Goal: Transaction & Acquisition: Obtain resource

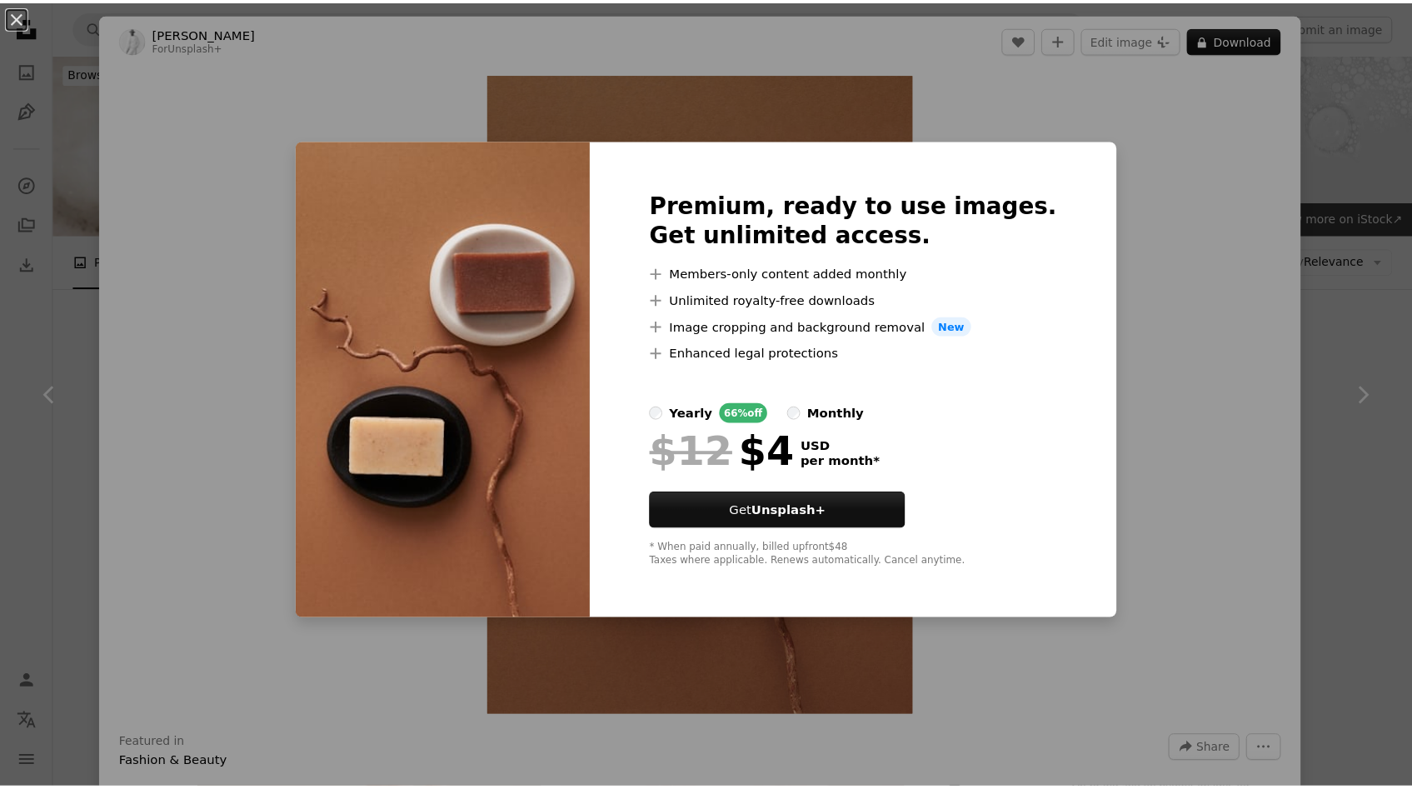
scroll to position [4178, 0]
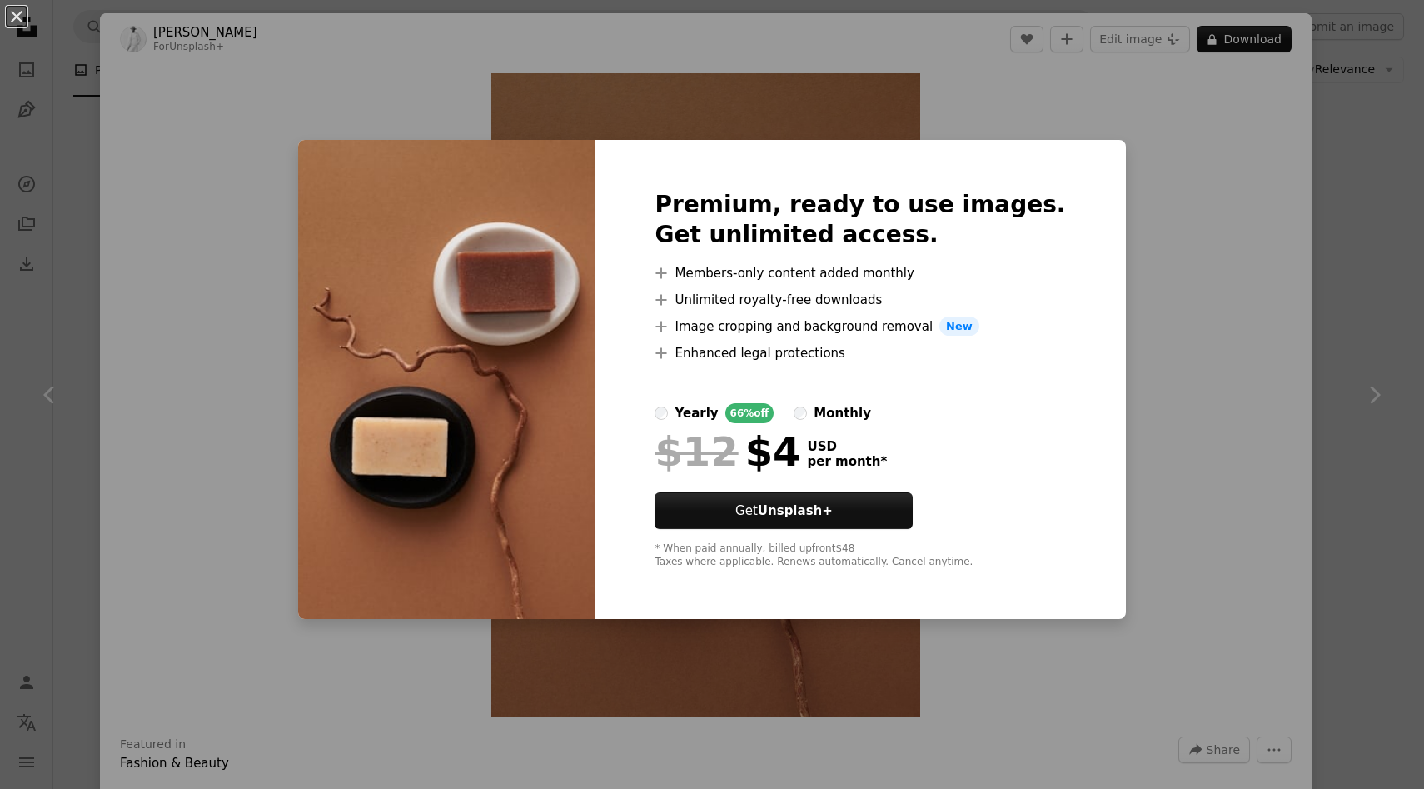
click at [1317, 298] on div "An X shape Premium, ready to use images. Get unlimited access. A plus sign Memb…" at bounding box center [712, 394] width 1424 height 789
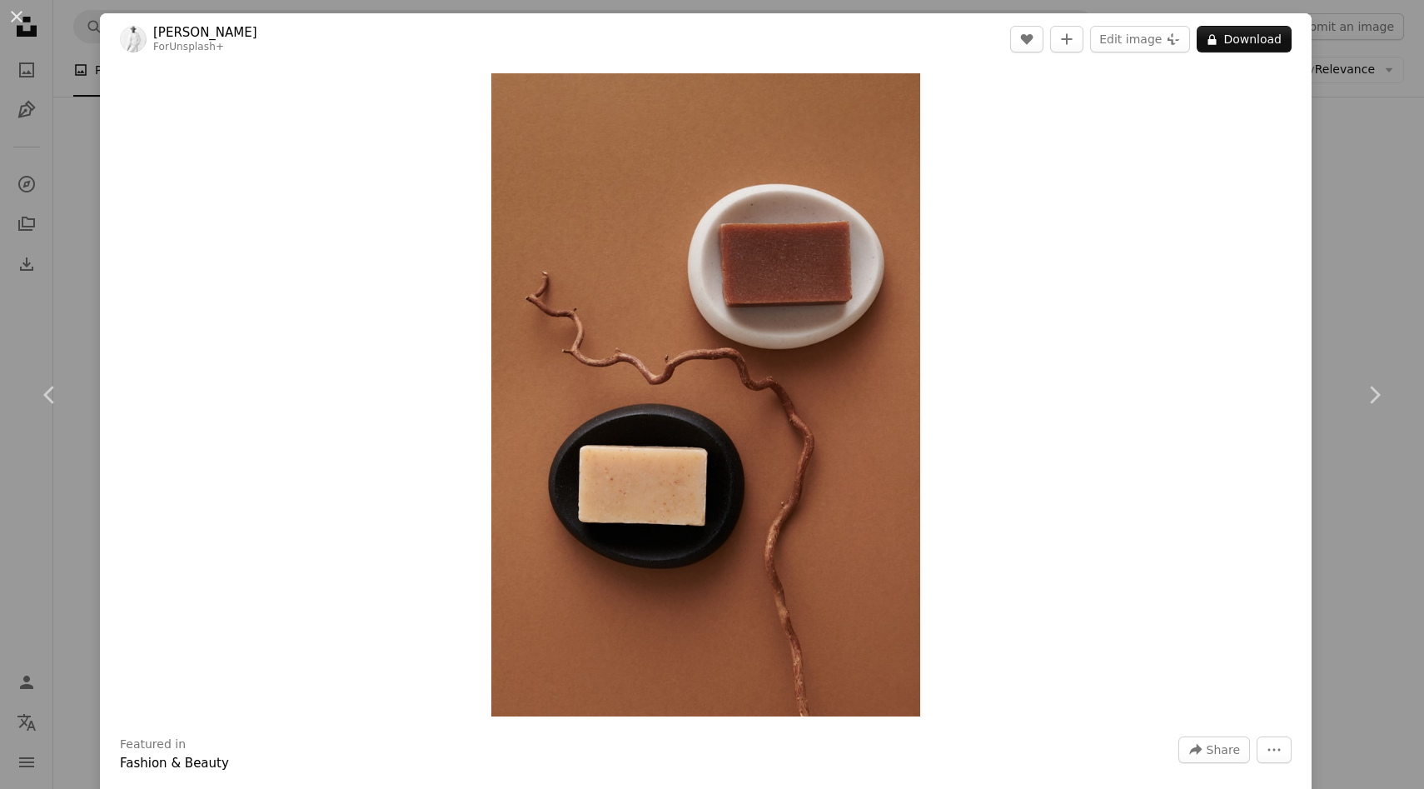
click at [1365, 167] on div "An X shape Chevron left Chevron right [PERSON_NAME] For Unsplash+ A heart A plu…" at bounding box center [712, 394] width 1424 height 789
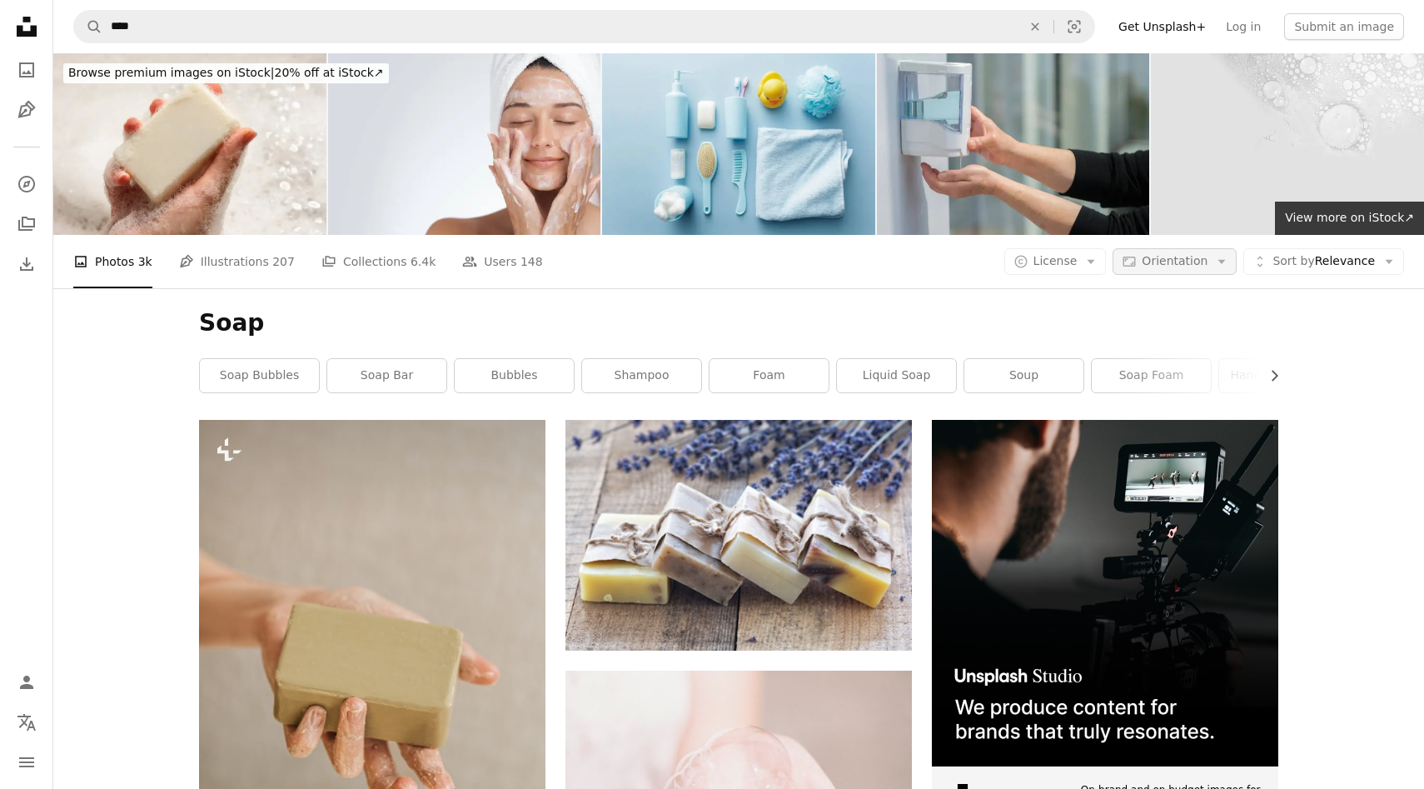
click at [1210, 249] on button "Aspect ratio Orientation Arrow down" at bounding box center [1175, 261] width 124 height 27
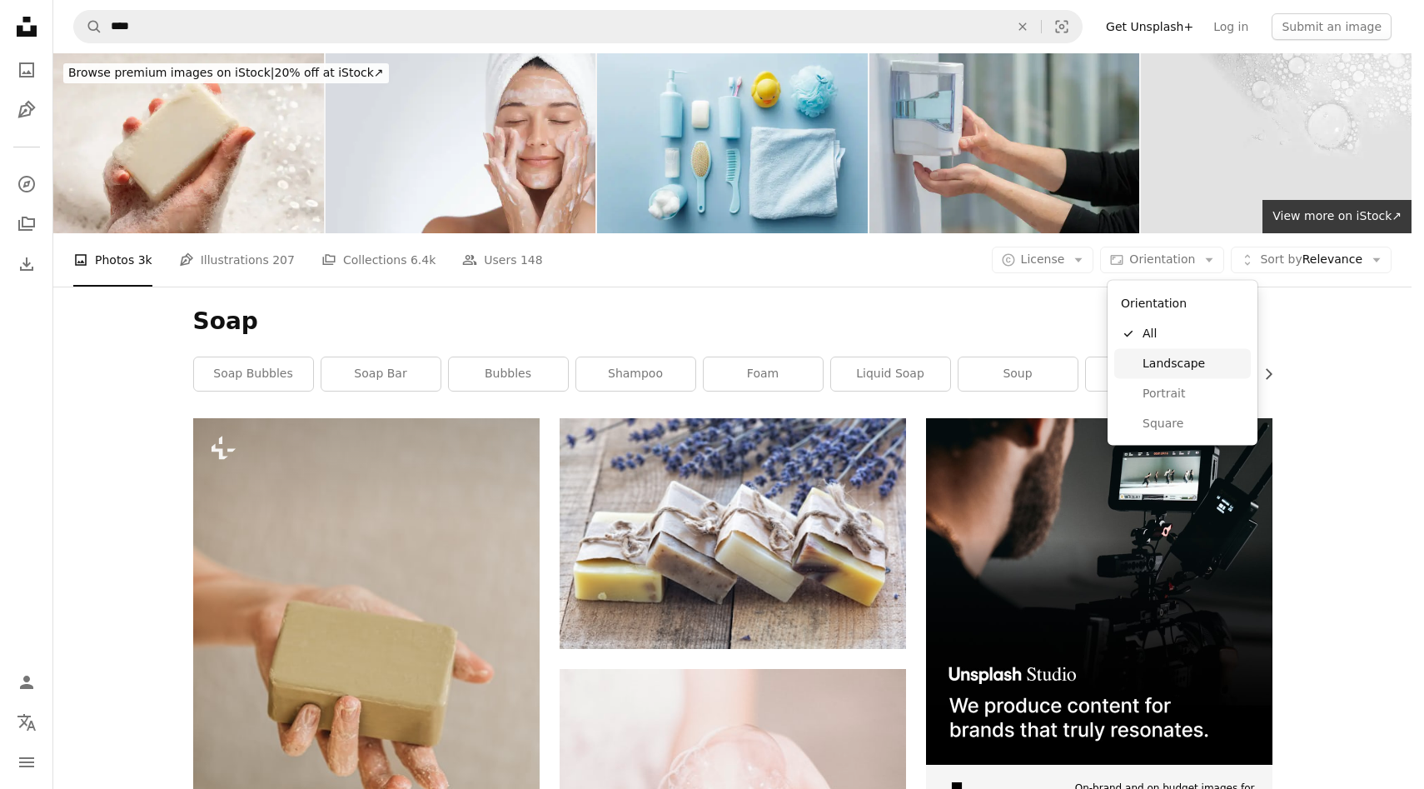
click at [1190, 352] on link "Landscape" at bounding box center [1182, 363] width 137 height 30
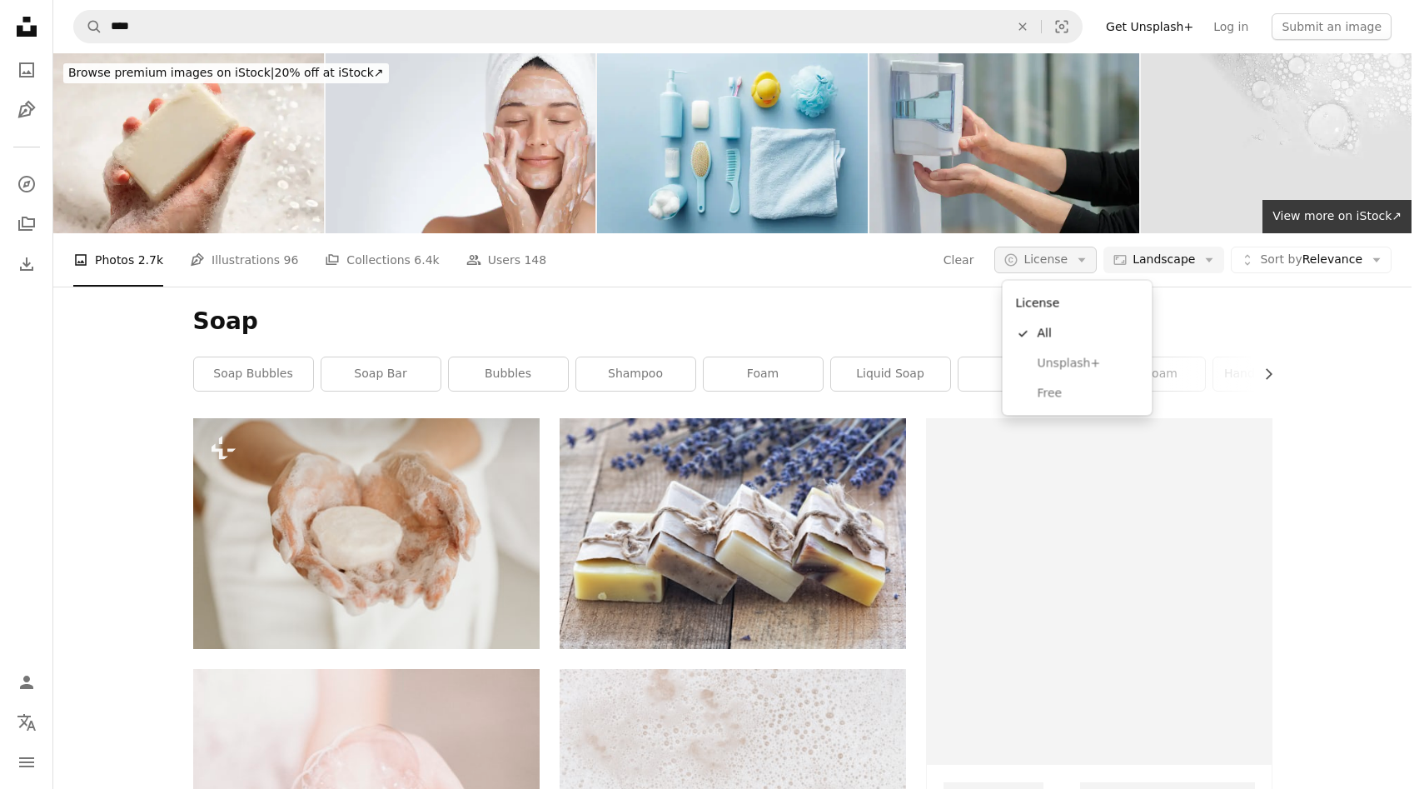
click at [1068, 257] on span "License" at bounding box center [1046, 258] width 44 height 13
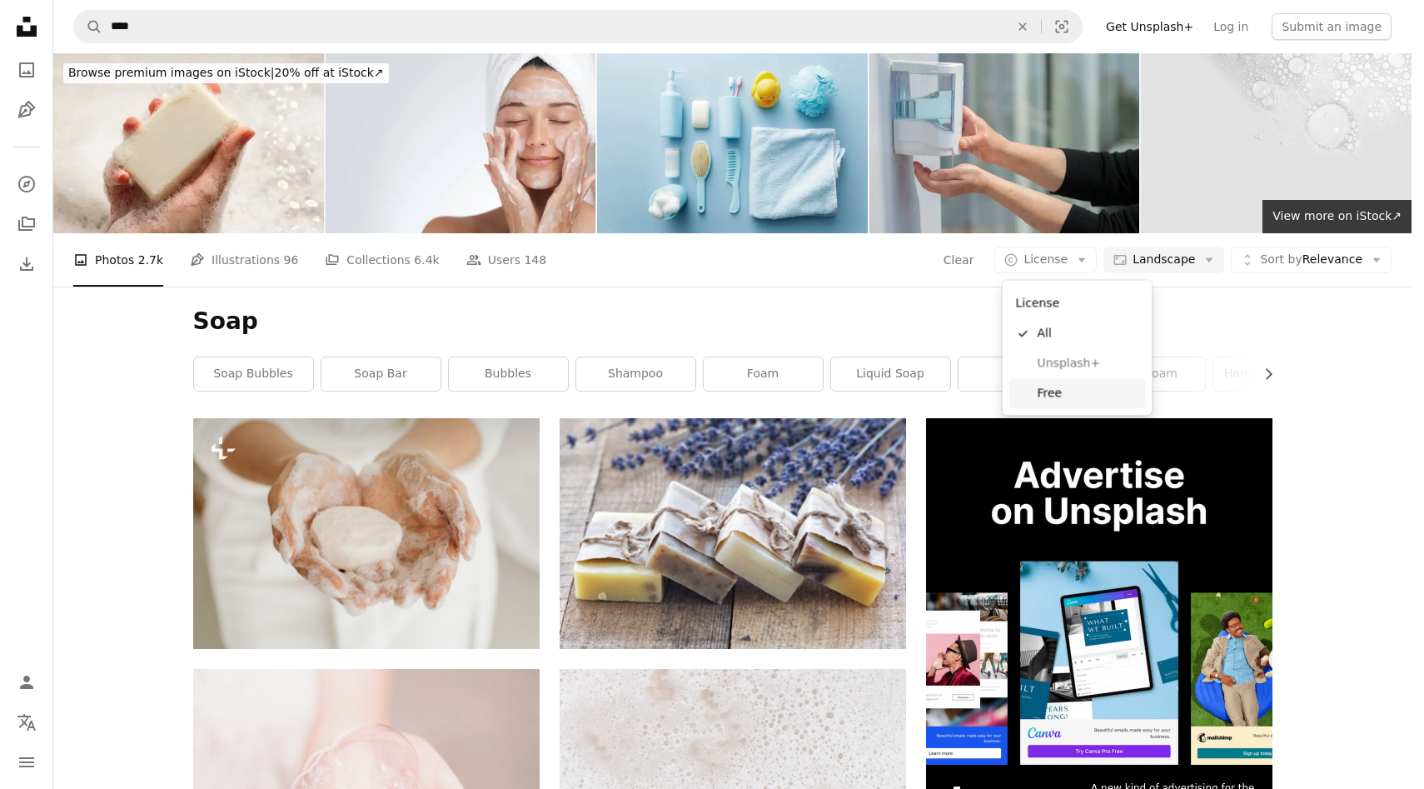
click at [1070, 386] on span "Free" at bounding box center [1089, 393] width 102 height 17
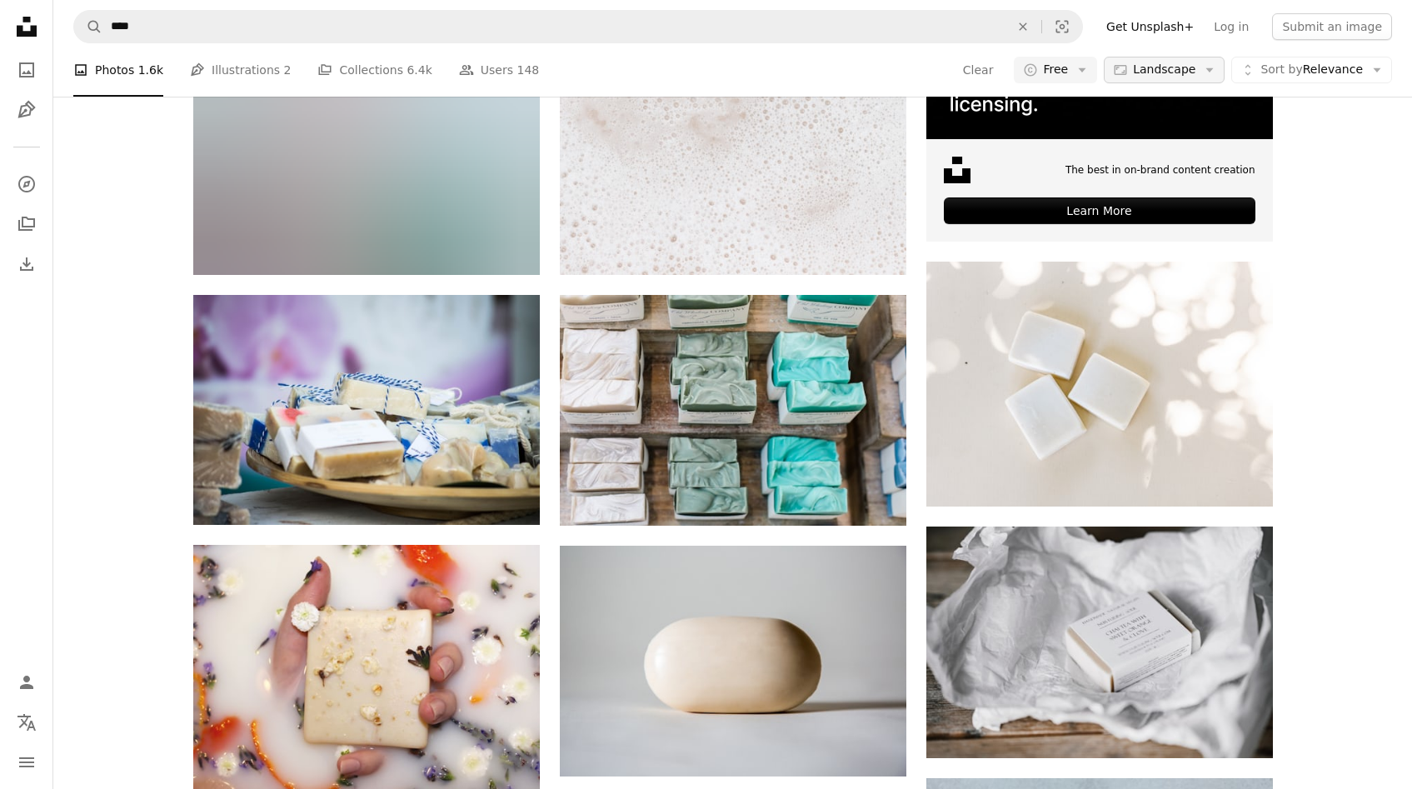
scroll to position [207, 0]
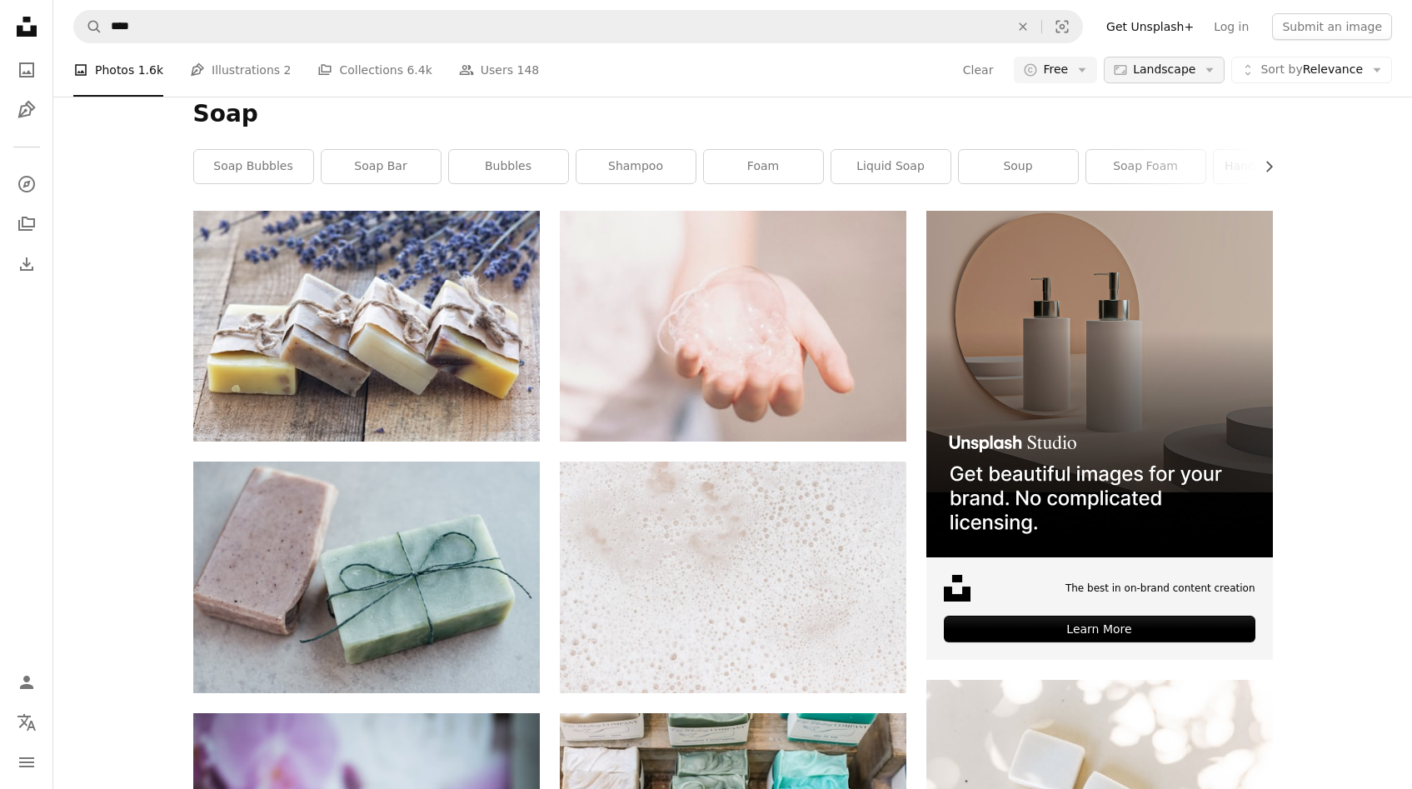
click at [1205, 70] on icon "Arrow down" at bounding box center [1209, 69] width 15 height 15
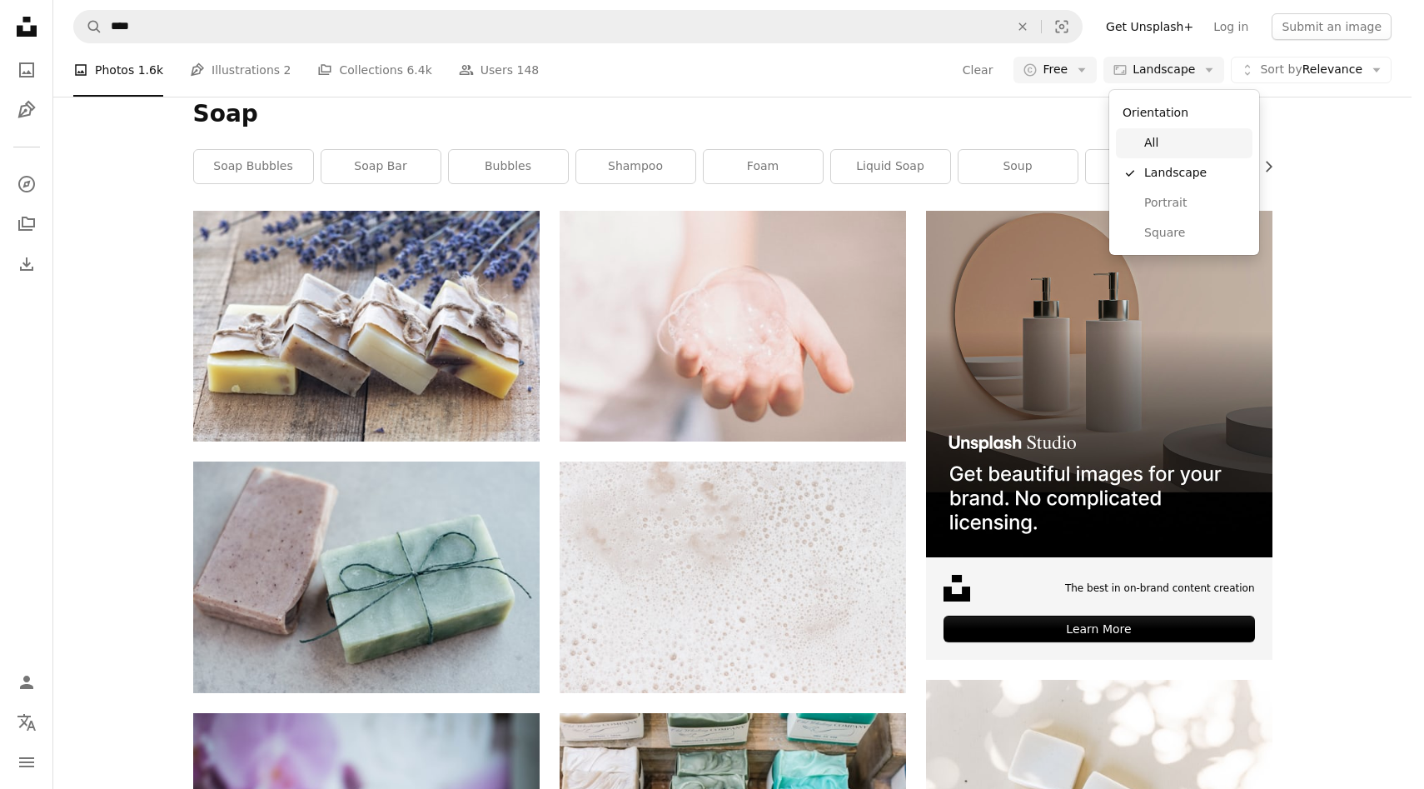
click at [1179, 146] on span "All" at bounding box center [1195, 143] width 102 height 17
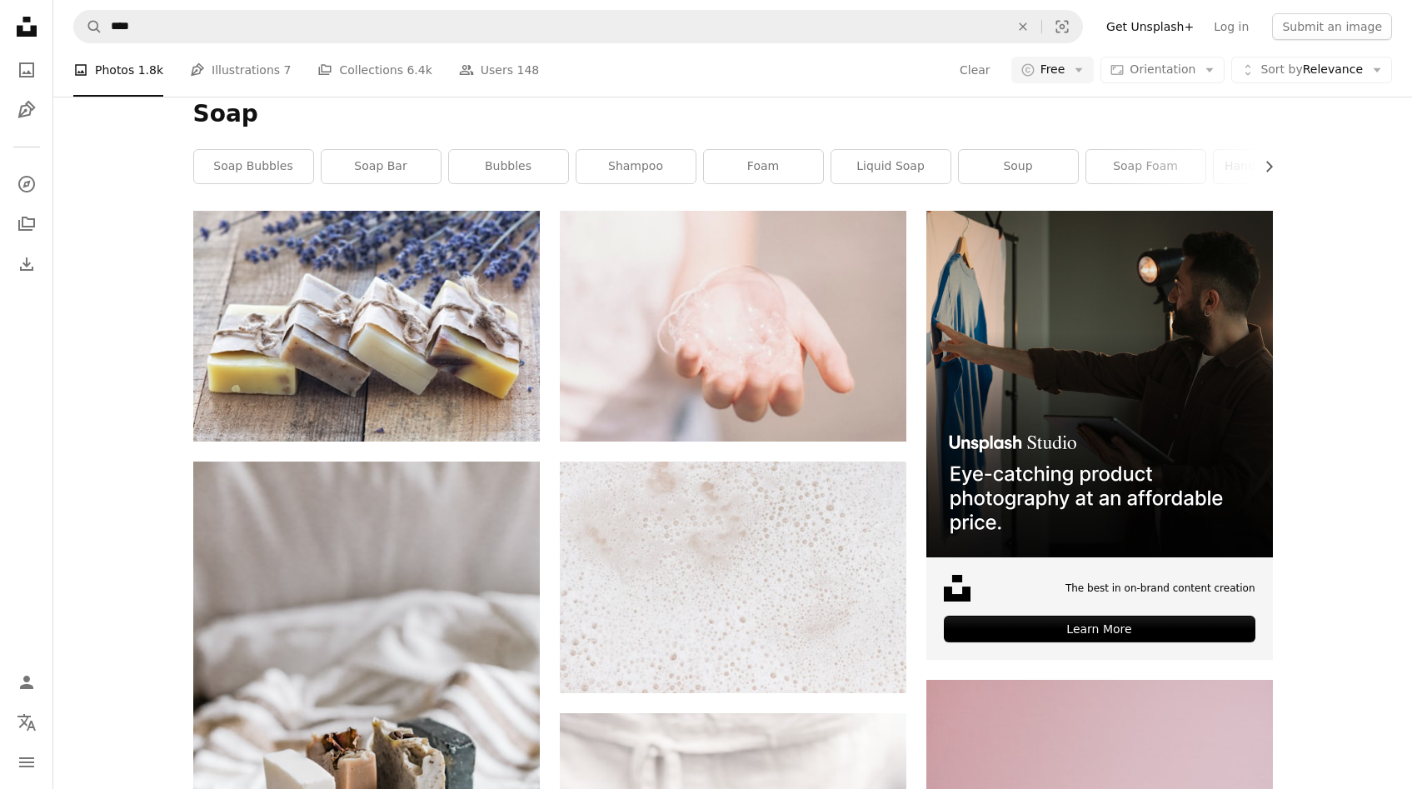
scroll to position [5989, 0]
